Goal: Task Accomplishment & Management: Use online tool/utility

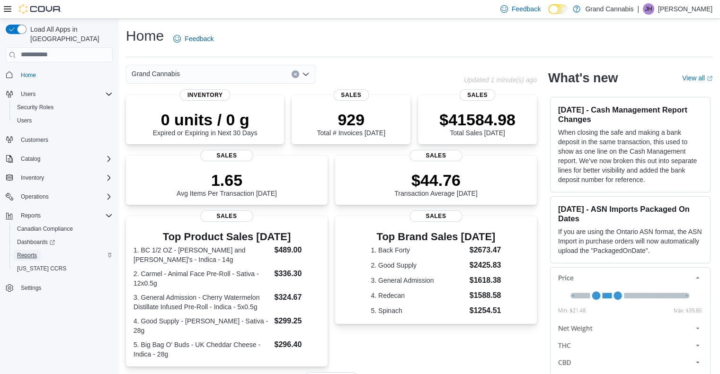
click at [27, 252] on span "Reports" at bounding box center [27, 256] width 20 height 8
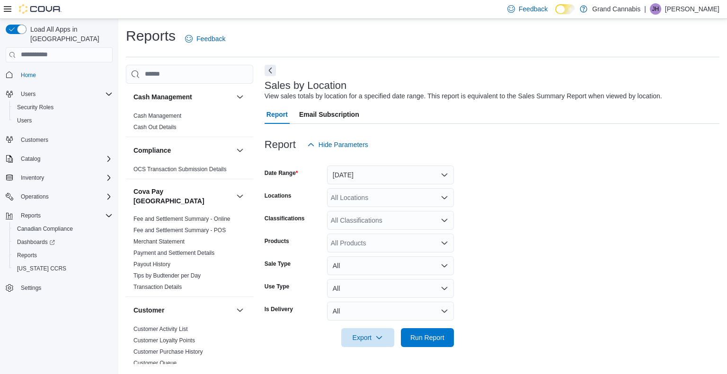
drag, startPoint x: 447, startPoint y: 162, endPoint x: 443, endPoint y: 172, distance: 11.1
click at [443, 172] on form "Date Range [DATE] Locations All Locations Classifications All Classifications P…" at bounding box center [492, 250] width 455 height 193
click at [443, 172] on button "[DATE]" at bounding box center [390, 175] width 127 height 19
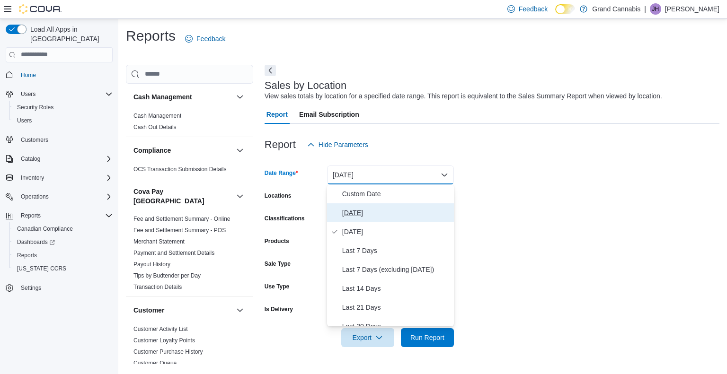
click at [365, 209] on span "[DATE]" at bounding box center [396, 212] width 108 height 11
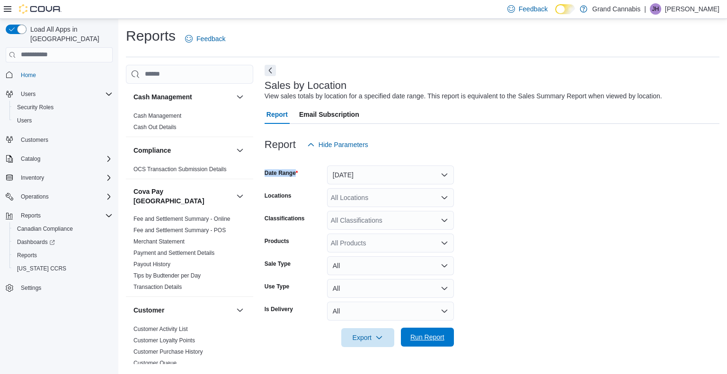
click at [428, 337] on span "Run Report" at bounding box center [427, 337] width 34 height 9
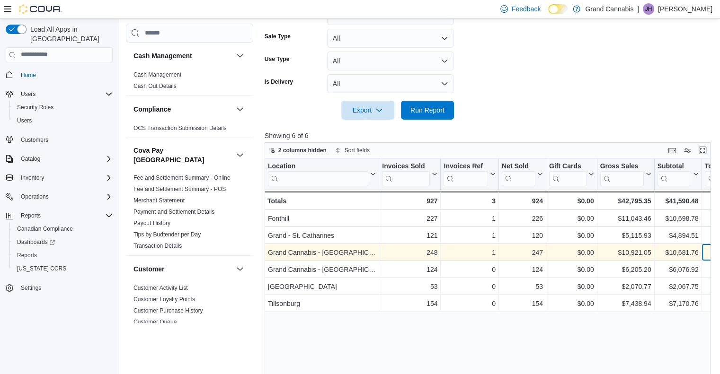
scroll to position [0, 34]
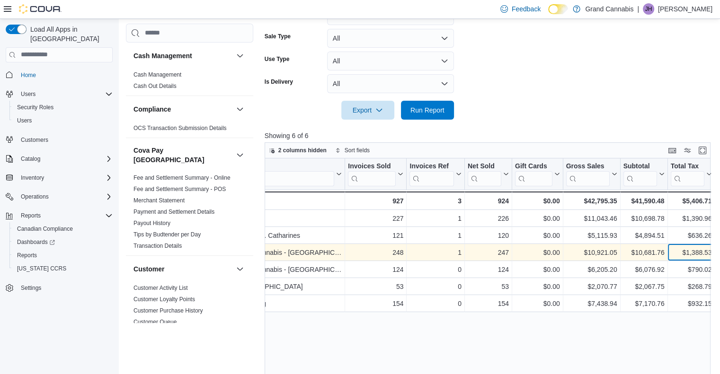
click at [712, 258] on div "$1,388.53 - Total Tax, column 8, row 3" at bounding box center [691, 252] width 47 height 17
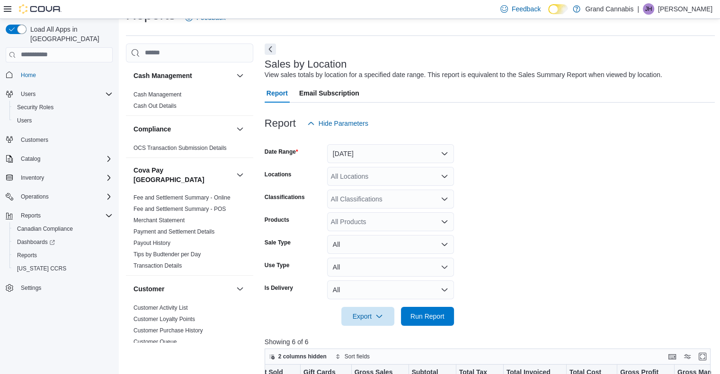
scroll to position [21, 0]
click at [443, 153] on button "[DATE]" at bounding box center [390, 154] width 127 height 19
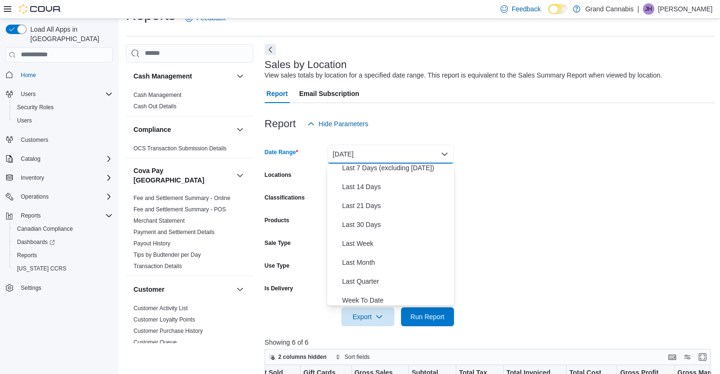
scroll to position [142, 0]
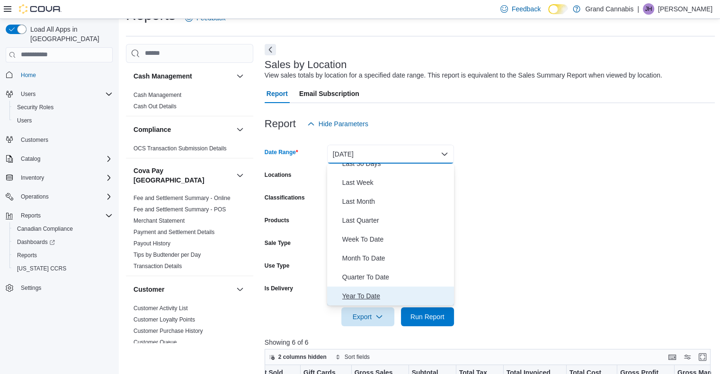
click at [371, 294] on span "Year To Date" at bounding box center [396, 296] width 108 height 11
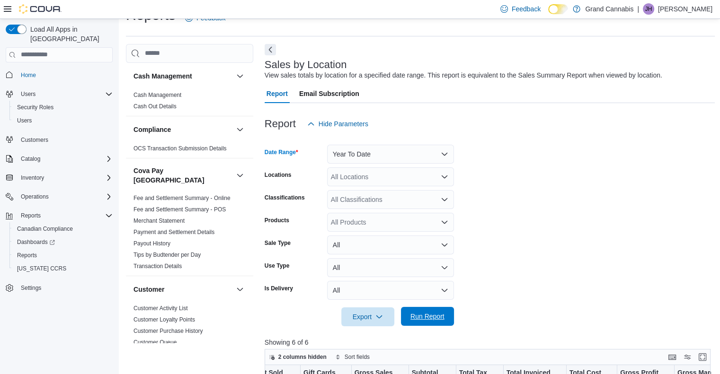
click at [421, 318] on span "Run Report" at bounding box center [427, 316] width 34 height 9
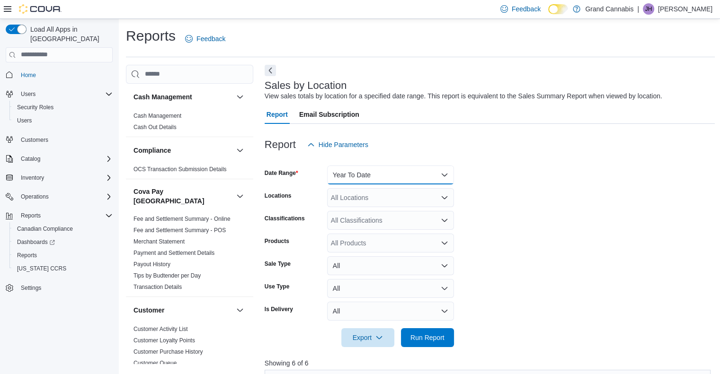
click at [445, 171] on button "Year To Date" at bounding box center [390, 175] width 127 height 19
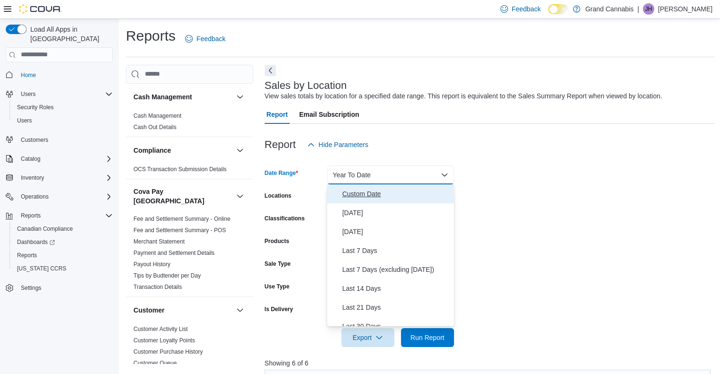
click at [365, 193] on span "Custom Date" at bounding box center [396, 193] width 108 height 11
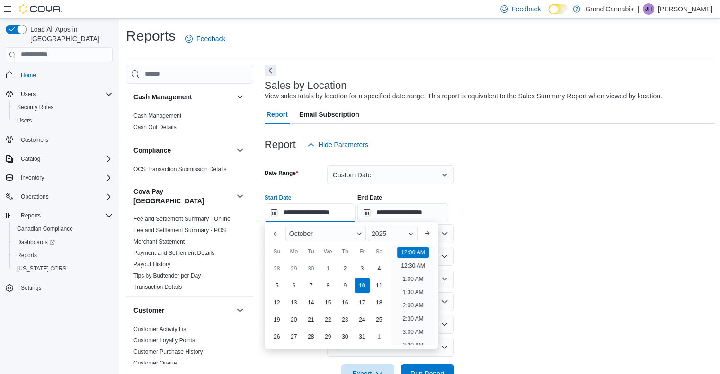
click at [274, 213] on input "**********" at bounding box center [310, 213] width 91 height 19
click at [272, 233] on button "Previous Month" at bounding box center [275, 233] width 15 height 15
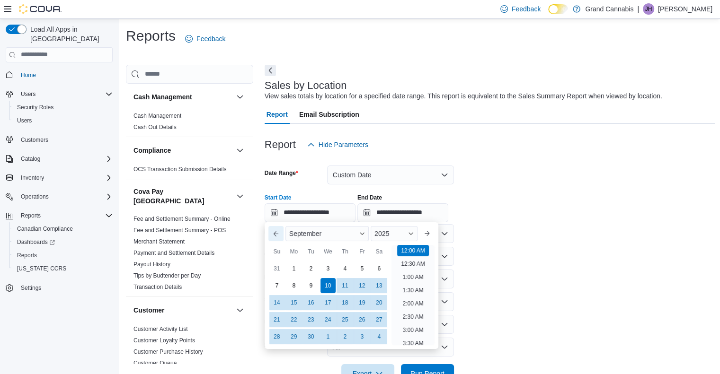
click at [272, 233] on button "Previous Month" at bounding box center [275, 233] width 15 height 15
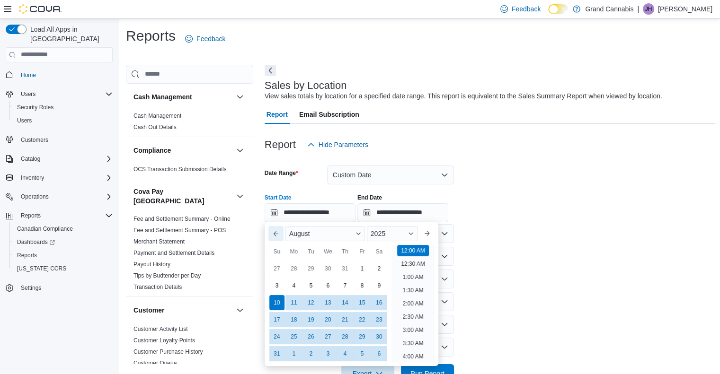
click at [272, 233] on button "Previous Month" at bounding box center [275, 233] width 15 height 15
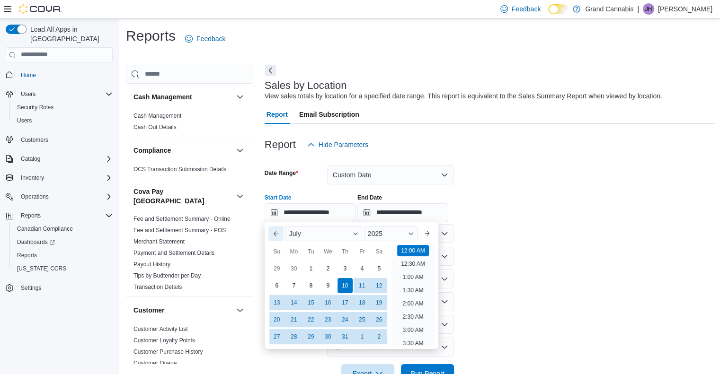
click at [272, 233] on button "Previous Month" at bounding box center [275, 233] width 15 height 15
click at [412, 231] on span "Button. Open the year selector. 2025 is currently selected." at bounding box center [411, 234] width 6 height 6
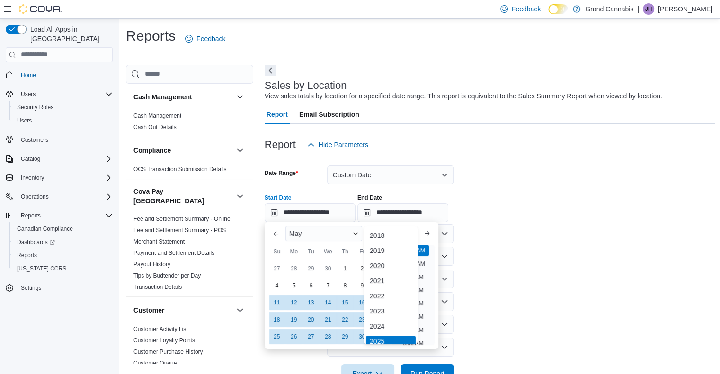
scroll to position [3, 0]
click at [377, 261] on div "2020" at bounding box center [391, 263] width 50 height 11
type input "**********"
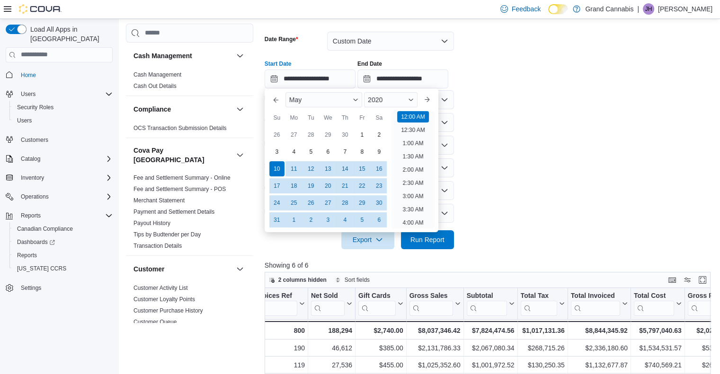
scroll to position [134, 0]
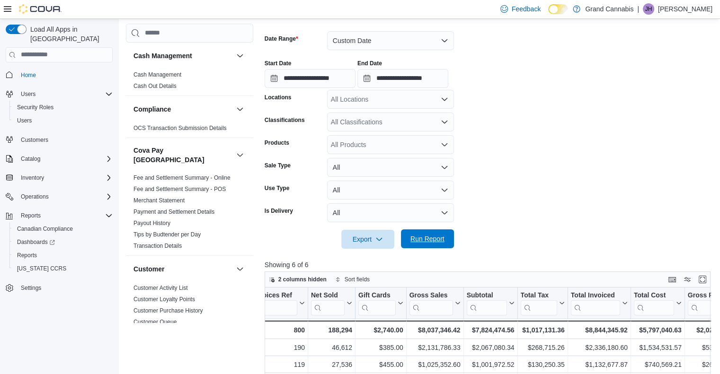
click at [437, 238] on span "Run Report" at bounding box center [427, 238] width 34 height 9
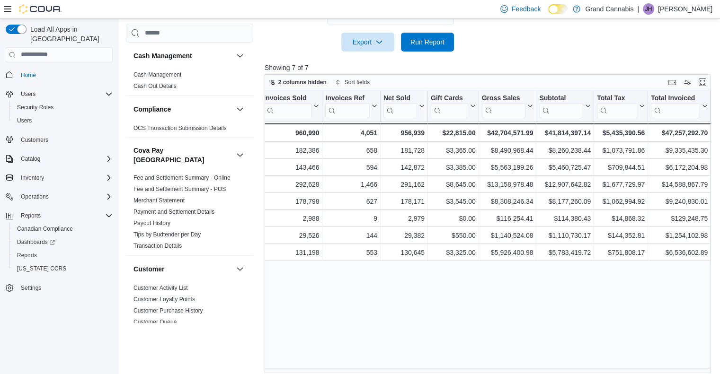
scroll to position [0, 112]
